Goal: Task Accomplishment & Management: Manage account settings

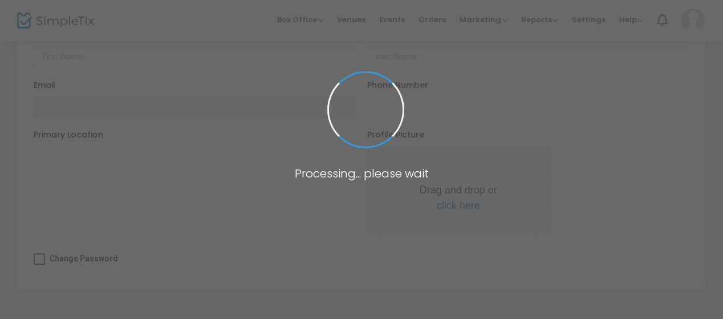
type input "[PERSON_NAME]"
type input "[EMAIL_ADDRESS][DOMAIN_NAME]"
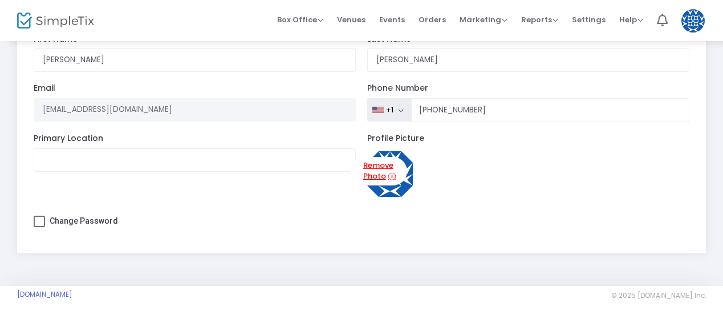
click at [385, 165] on link "Remove Photo" at bounding box center [378, 171] width 58 height 29
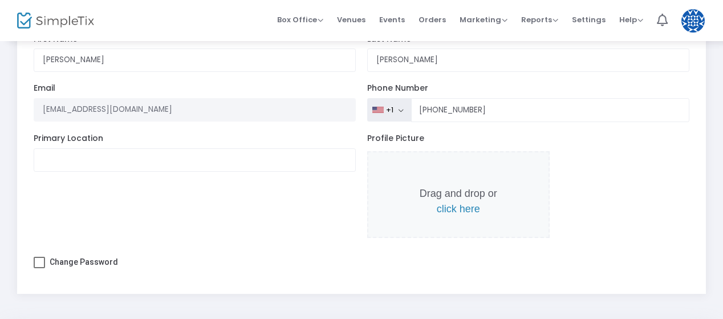
click at [481, 210] on p "Drag and drop or click here" at bounding box center [459, 201] width 78 height 31
click at [474, 208] on span "click here" at bounding box center [458, 208] width 43 height 11
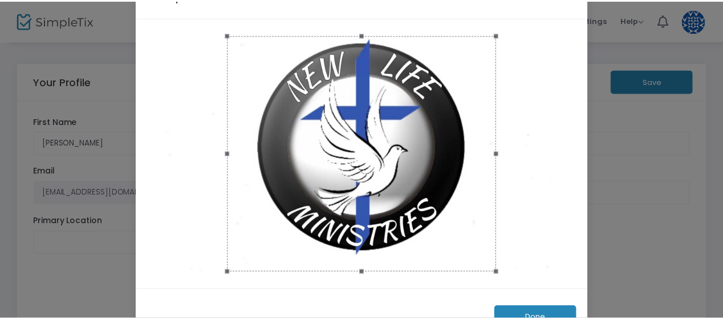
scroll to position [79, 0]
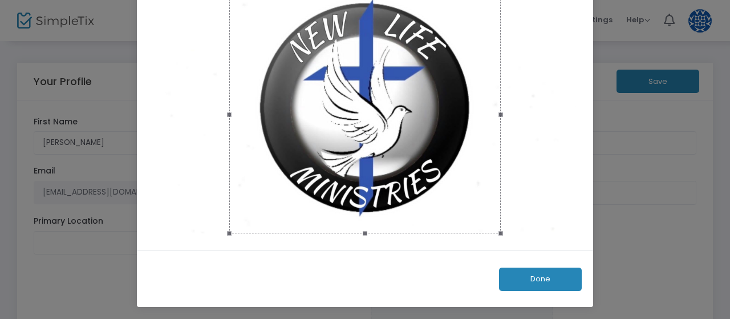
click at [554, 285] on button "Done" at bounding box center [540, 278] width 83 height 23
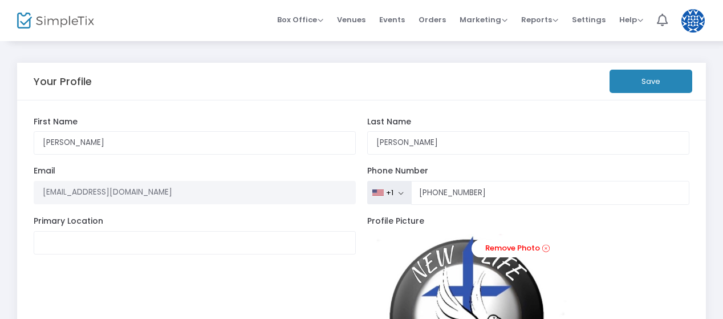
click at [657, 79] on button "Save" at bounding box center [650, 81] width 83 height 23
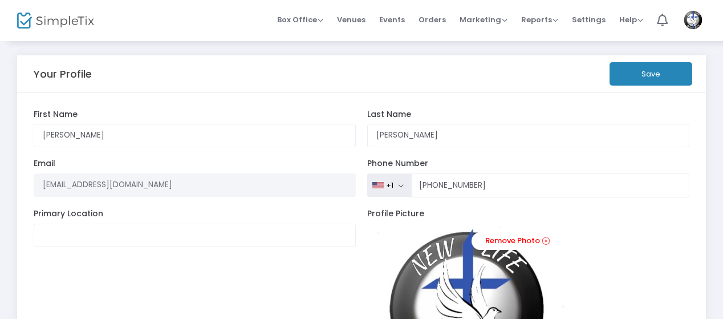
scroll to position [0, 0]
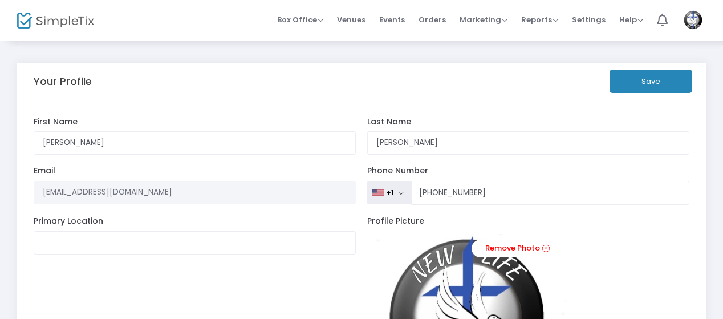
click at [649, 75] on button "Save" at bounding box center [650, 81] width 83 height 23
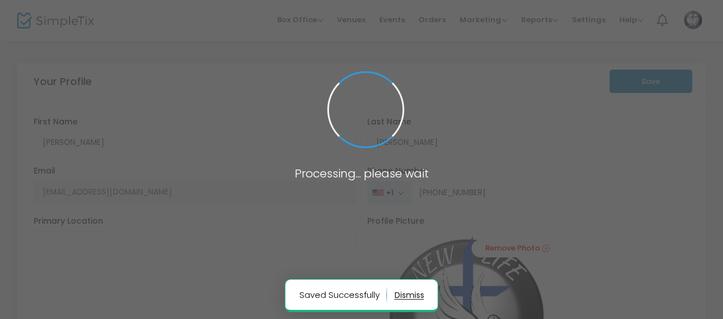
type input "[PHONE_NUMBER]"
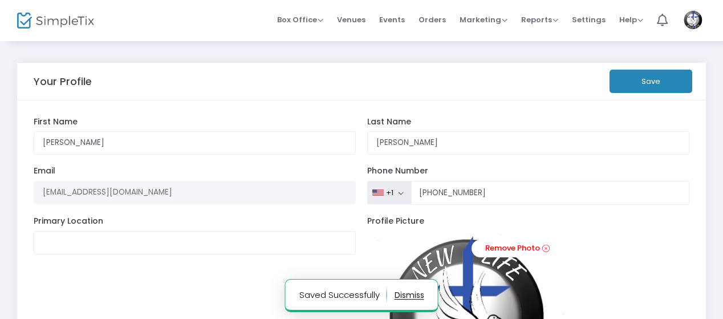
click at [78, 26] on img at bounding box center [55, 21] width 77 height 17
